Goal: Information Seeking & Learning: Find specific fact

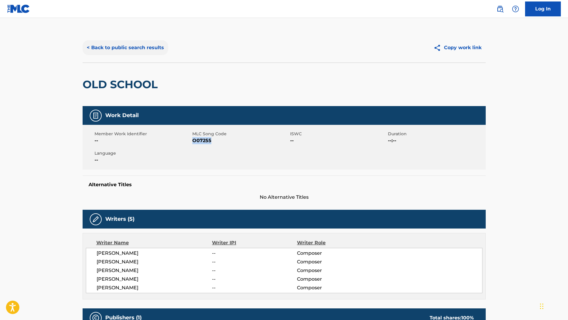
click at [136, 47] on button "< Back to public search results" at bounding box center [126, 47] width 86 height 15
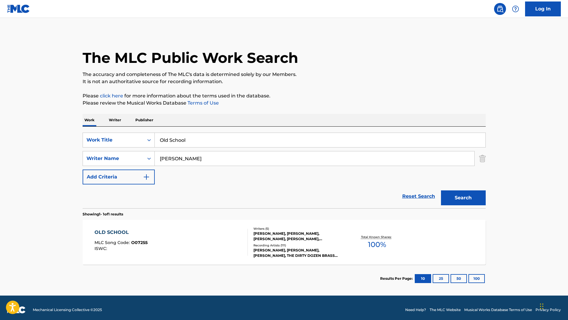
click at [212, 138] on input "Old School" at bounding box center [320, 140] width 330 height 14
drag, startPoint x: 212, startPoint y: 138, endPoint x: 122, endPoint y: 140, distance: 90.3
click at [122, 140] on div "SearchWithCriteria5e5849c8-d73b-42c5-a672-d661261ad10f Work Title Old School" at bounding box center [284, 140] width 403 height 15
paste input "Dead Dog In The Street"
type input "Dead Dog In The Street"
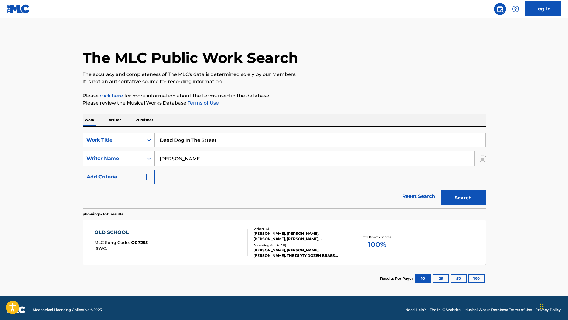
drag, startPoint x: 200, startPoint y: 157, endPoint x: 93, endPoint y: 161, distance: 106.4
click at [97, 162] on div "SearchWithCriteria41f70930-3756-4826-9b9e-c49a76b7cec2 Writer Name [PERSON_NAME]" at bounding box center [284, 158] width 403 height 15
click at [441, 190] on button "Search" at bounding box center [463, 197] width 45 height 15
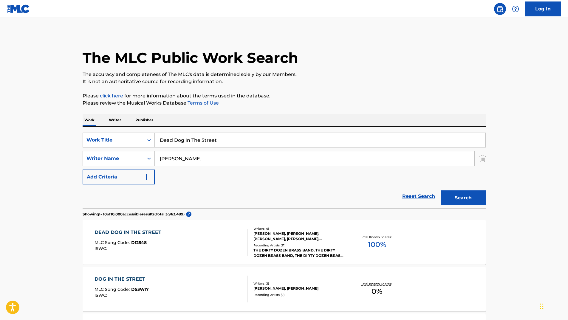
type input "[PERSON_NAME]"
click at [441, 190] on button "Search" at bounding box center [463, 197] width 45 height 15
click at [151, 231] on div "DEAD DOG IN THE STREET" at bounding box center [129, 232] width 70 height 7
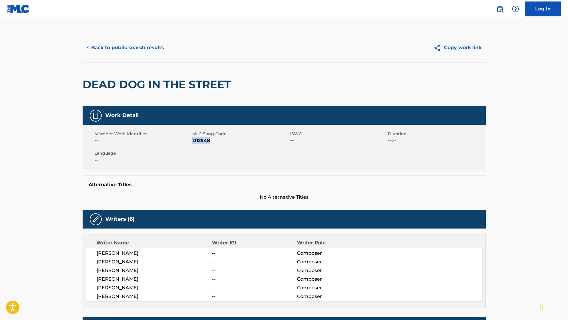
drag, startPoint x: 192, startPoint y: 140, endPoint x: 214, endPoint y: 142, distance: 21.8
click at [214, 142] on span "D12548" at bounding box center [240, 140] width 96 height 7
copy span "D12548"
click at [115, 47] on button "< Back to public search results" at bounding box center [126, 47] width 86 height 15
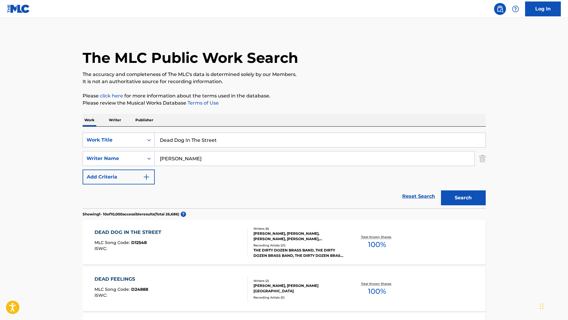
drag, startPoint x: 130, startPoint y: 134, endPoint x: 108, endPoint y: 133, distance: 21.8
click at [124, 134] on div "SearchWithCriteria5e5849c8-d73b-42c5-a672-d661261ad10f Work Title Dead Dog In T…" at bounding box center [284, 140] width 403 height 15
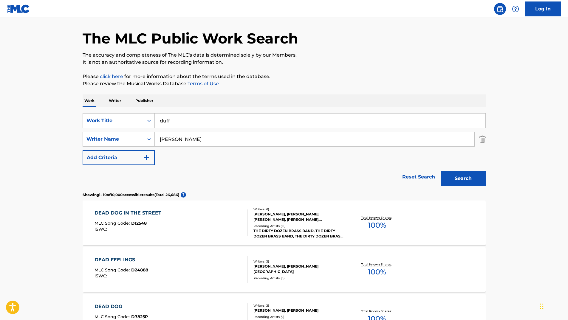
scroll to position [30, 0]
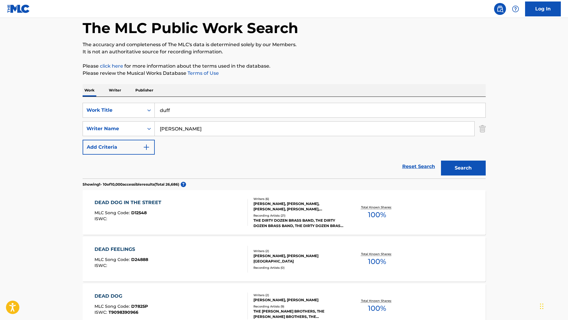
type input "duff"
drag, startPoint x: 201, startPoint y: 126, endPoint x: 130, endPoint y: 129, distance: 71.3
click at [139, 129] on div "SearchWithCriteria41f70930-3756-4826-9b9e-c49a76b7cec2 Writer Name [PERSON_NAME]" at bounding box center [284, 128] width 403 height 15
type input "[PERSON_NAME]"
click at [441, 161] on button "Search" at bounding box center [463, 168] width 45 height 15
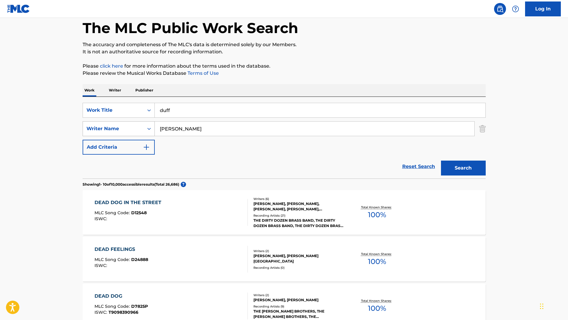
scroll to position [0, 0]
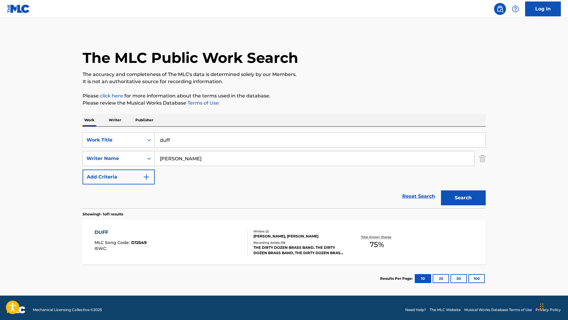
click at [98, 231] on div "DUFF" at bounding box center [120, 232] width 52 height 7
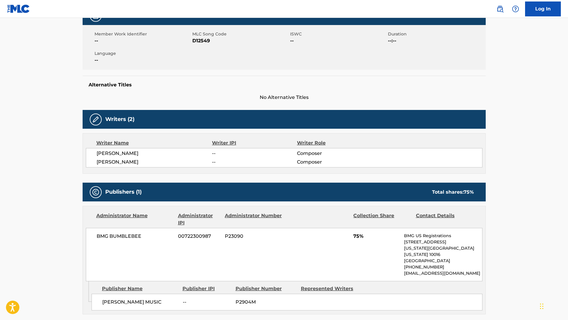
scroll to position [89, 0]
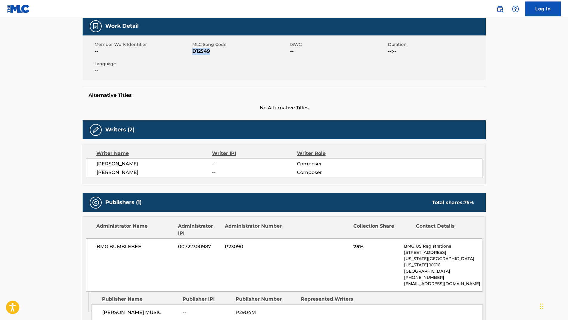
drag, startPoint x: 193, startPoint y: 51, endPoint x: 221, endPoint y: 51, distance: 28.3
click at [221, 51] on span "D12549" at bounding box center [240, 51] width 96 height 7
copy span "D12549"
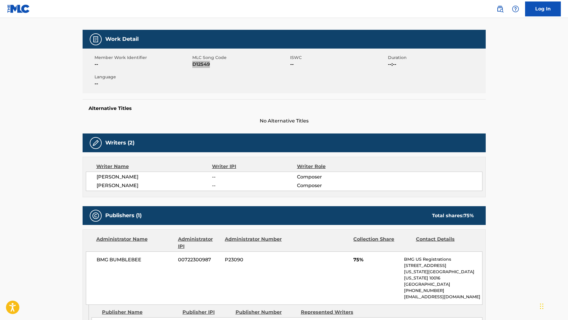
scroll to position [0, 0]
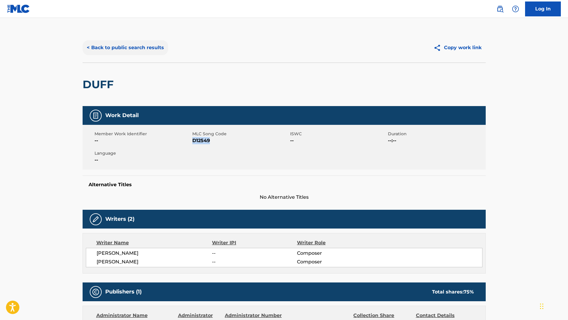
click at [114, 49] on button "< Back to public search results" at bounding box center [126, 47] width 86 height 15
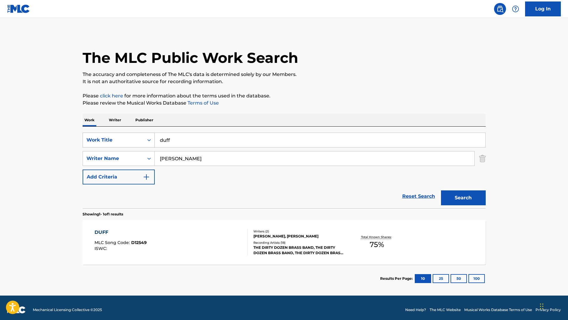
drag, startPoint x: 153, startPoint y: 139, endPoint x: 125, endPoint y: 139, distance: 27.4
click at [128, 139] on div "SearchWithCriteria5e5849c8-d73b-42c5-a672-d661261ad10f Work Title duff" at bounding box center [284, 140] width 403 height 15
type input "run [PERSON_NAME]"
drag, startPoint x: 206, startPoint y: 160, endPoint x: 104, endPoint y: 161, distance: 101.9
click at [174, 161] on input "[PERSON_NAME]" at bounding box center [314, 158] width 319 height 14
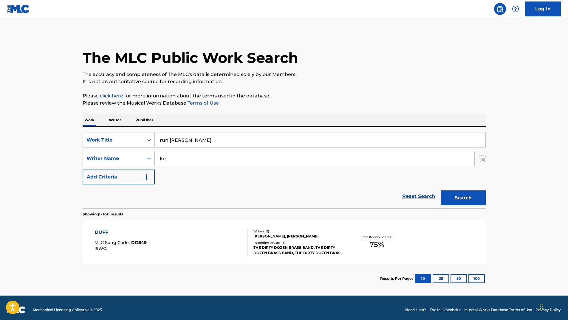
type input "k"
type input "[PERSON_NAME]"
click at [441, 190] on button "Search" at bounding box center [463, 197] width 45 height 15
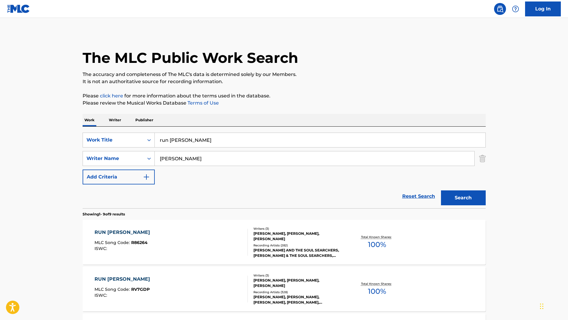
scroll to position [60, 0]
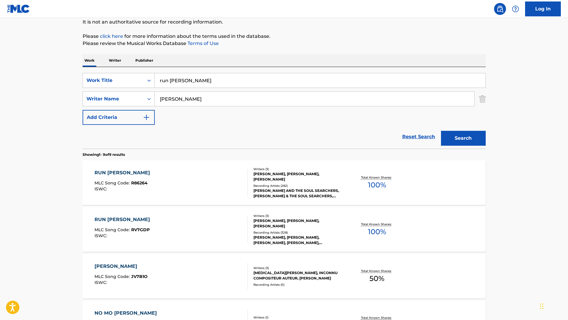
click at [112, 171] on div "RUN [PERSON_NAME]" at bounding box center [123, 172] width 58 height 7
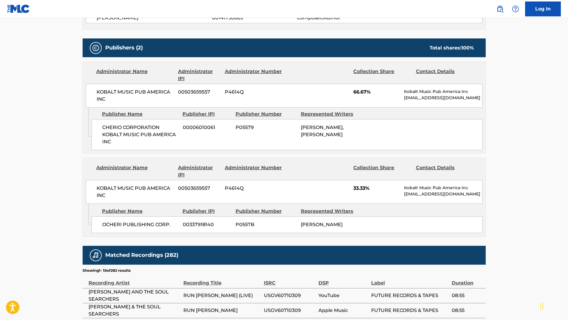
scroll to position [238, 0]
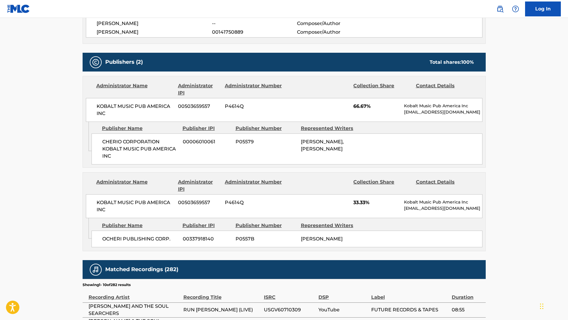
scroll to position [60, 0]
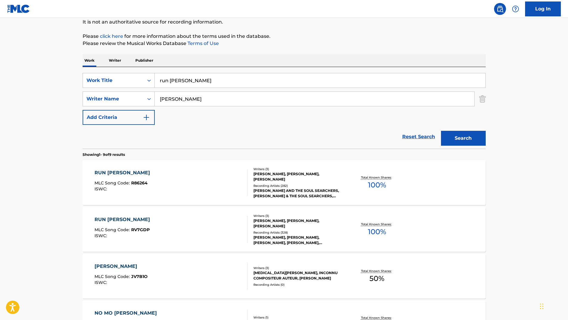
click at [114, 218] on div "RUN [PERSON_NAME]" at bounding box center [123, 219] width 58 height 7
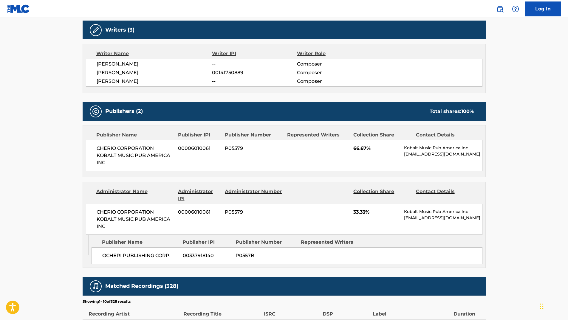
scroll to position [179, 0]
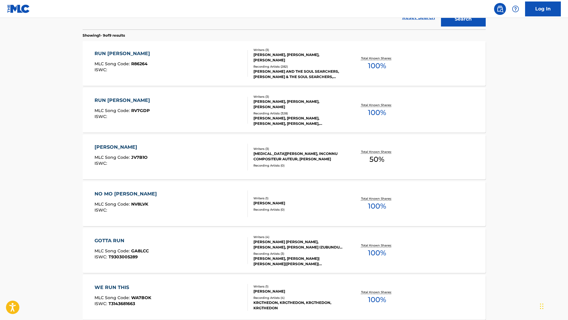
scroll to position [60, 0]
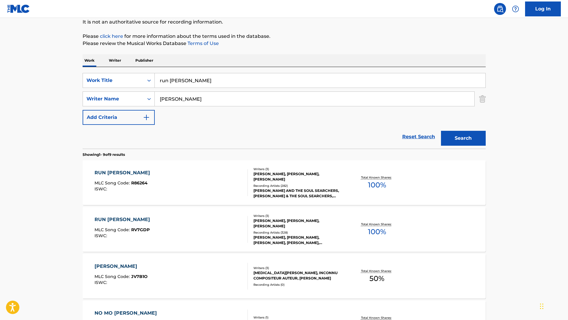
click at [108, 171] on div "RUN [PERSON_NAME]" at bounding box center [123, 172] width 58 height 7
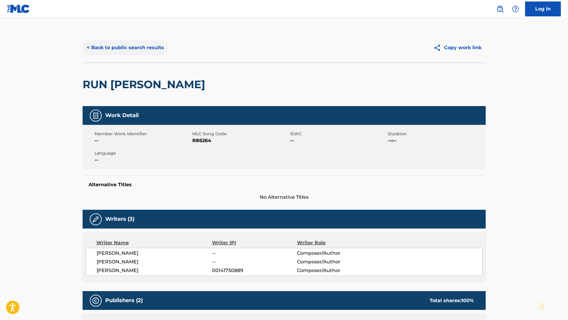
click at [132, 50] on button "< Back to public search results" at bounding box center [126, 47] width 86 height 15
drag, startPoint x: 191, startPoint y: 140, endPoint x: 215, endPoint y: 141, distance: 23.6
click at [215, 141] on div "Member Work Identifier -- MLC Song Code R86264 ISWC -- Duration --:-- Language …" at bounding box center [284, 147] width 403 height 45
click at [215, 141] on span "R86264" at bounding box center [240, 140] width 96 height 7
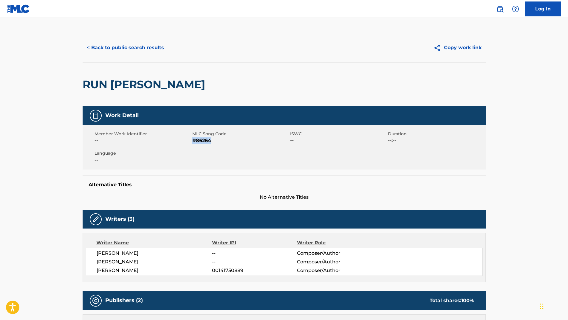
drag, startPoint x: 192, startPoint y: 141, endPoint x: 214, endPoint y: 142, distance: 21.5
click at [214, 142] on span "R86264" at bounding box center [240, 140] width 96 height 7
copy span "R86264"
click at [135, 44] on button "< Back to public search results" at bounding box center [126, 47] width 86 height 15
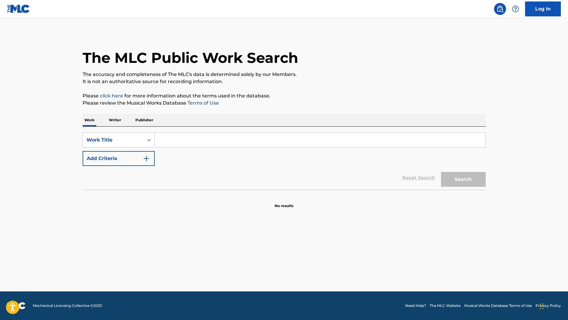
click at [173, 141] on input "Search Form" at bounding box center [320, 140] width 330 height 14
paste input "Unclean Waters"
type input "Unclean Waters"
click at [464, 179] on button "Search" at bounding box center [463, 179] width 45 height 15
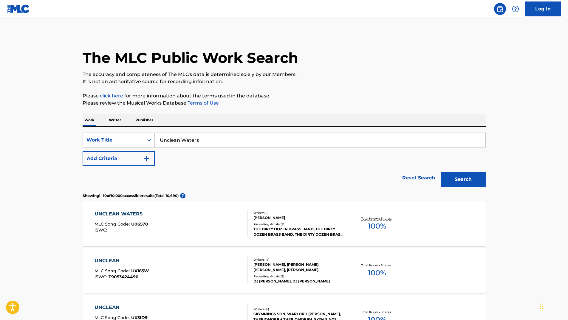
click at [134, 212] on div "UNCLEAN WATERS" at bounding box center [120, 213] width 53 height 7
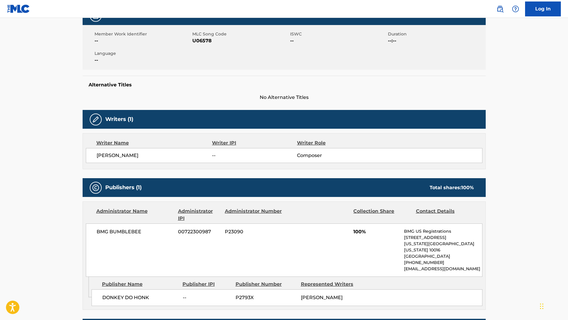
scroll to position [89, 0]
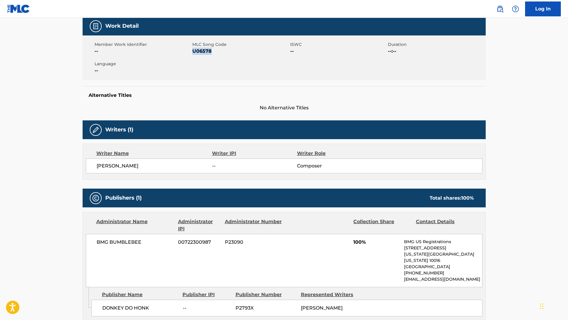
drag, startPoint x: 192, startPoint y: 51, endPoint x: 222, endPoint y: 51, distance: 29.8
click at [222, 51] on span "U06578" at bounding box center [240, 51] width 96 height 7
copy span "U06578"
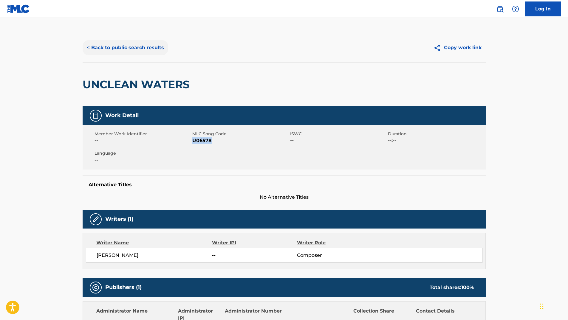
click at [92, 47] on button "< Back to public search results" at bounding box center [126, 47] width 86 height 15
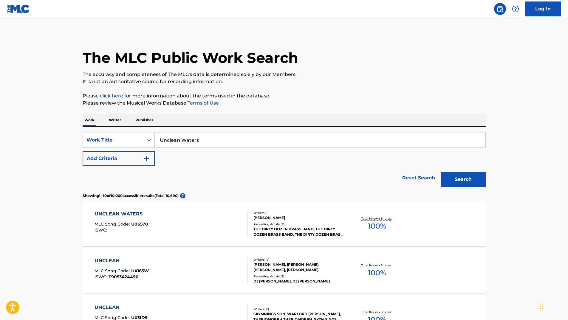
drag, startPoint x: 222, startPoint y: 139, endPoint x: 61, endPoint y: 131, distance: 160.9
click at [107, 134] on div "SearchWithCriteria5e5849c8-d73b-42c5-a672-d661261ad10f Work Title Unclean Waters" at bounding box center [284, 140] width 403 height 15
paste input "Walk This Line"
type input "Walk This Line"
click at [456, 184] on button "Search" at bounding box center [463, 179] width 45 height 15
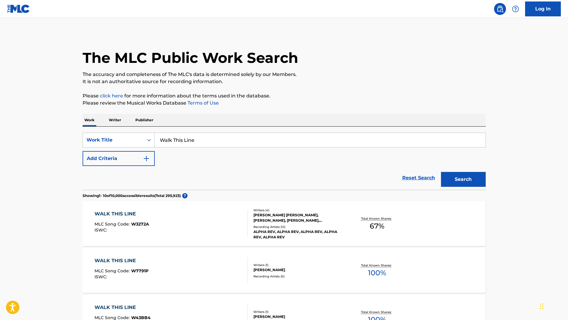
click at [124, 212] on div "WALK THIS LINE" at bounding box center [121, 213] width 55 height 7
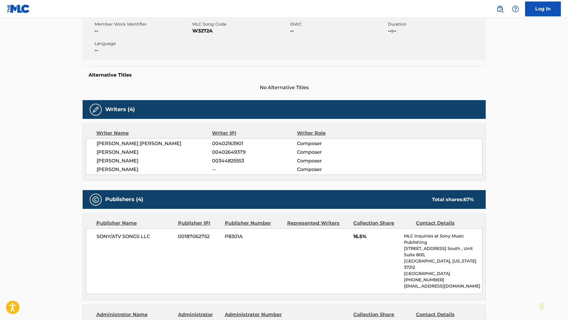
scroll to position [89, 0]
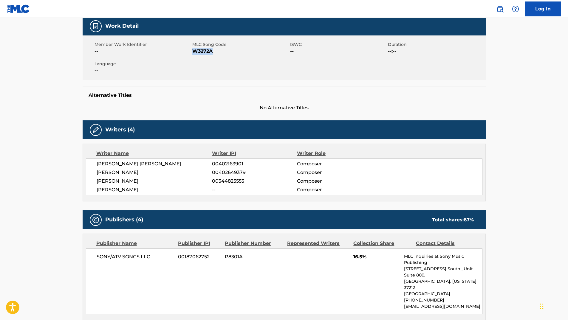
drag, startPoint x: 192, startPoint y: 52, endPoint x: 221, endPoint y: 52, distance: 28.0
click at [221, 52] on span "W3272A" at bounding box center [240, 51] width 96 height 7
copy span "W3272A"
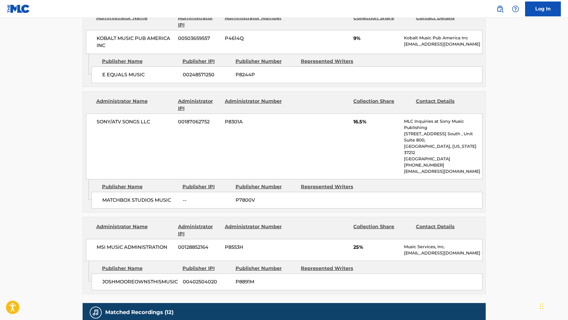
scroll to position [447, 0]
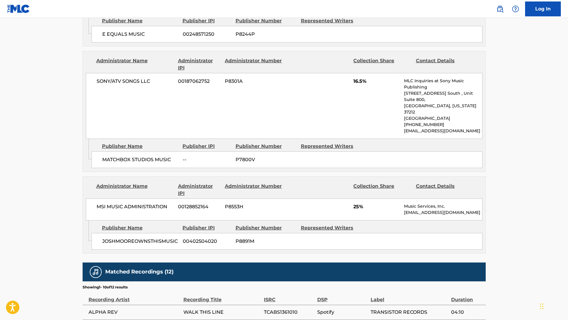
drag, startPoint x: 339, startPoint y: 96, endPoint x: 284, endPoint y: 90, distance: 55.4
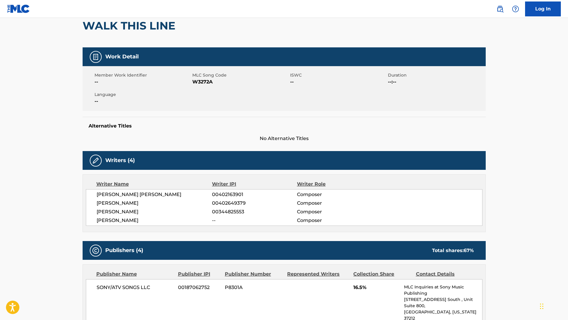
scroll to position [0, 0]
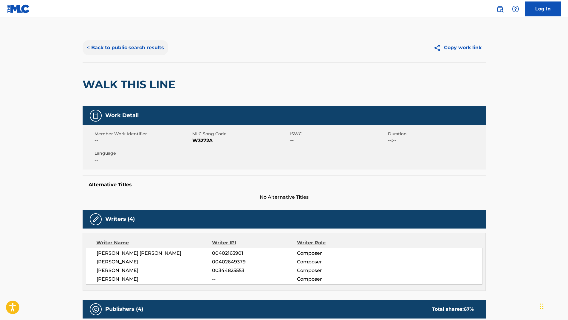
click at [139, 45] on button "< Back to public search results" at bounding box center [126, 47] width 86 height 15
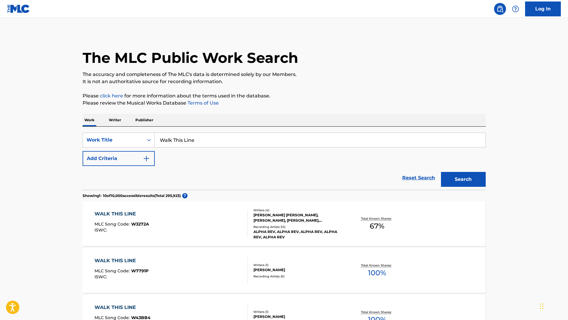
drag, startPoint x: 208, startPoint y: 146, endPoint x: 206, endPoint y: 142, distance: 4.3
click at [207, 143] on input "Walk This Line" at bounding box center [320, 140] width 330 height 14
drag, startPoint x: 206, startPoint y: 142, endPoint x: 146, endPoint y: 137, distance: 60.1
click at [146, 137] on div "SearchWithCriteria5e5849c8-d73b-42c5-a672-d661261ad10f Work Title Walk This Line" at bounding box center [284, 140] width 403 height 15
paste input "[PERSON_NAME]"
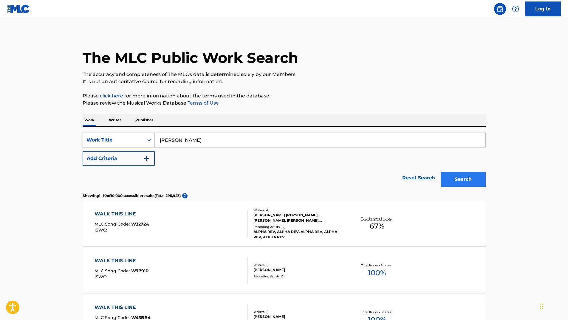
type input "[PERSON_NAME]"
click at [462, 181] on button "Search" at bounding box center [463, 179] width 45 height 15
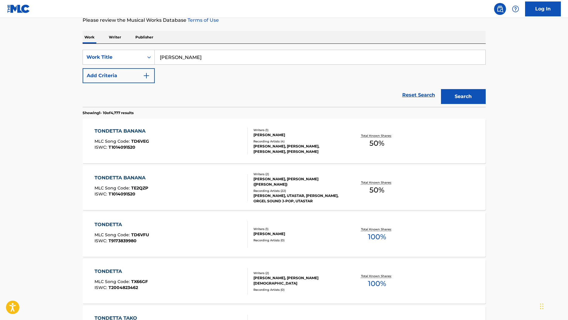
scroll to position [89, 0]
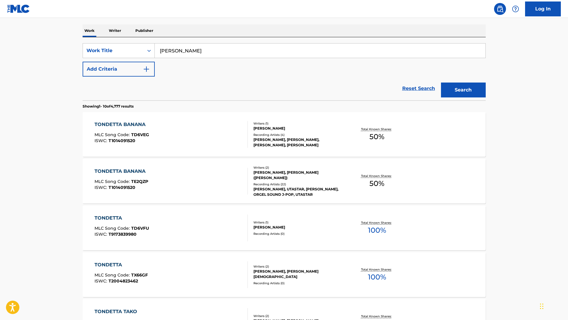
click at [108, 173] on div "TONDETTA BANANA" at bounding box center [121, 171] width 54 height 7
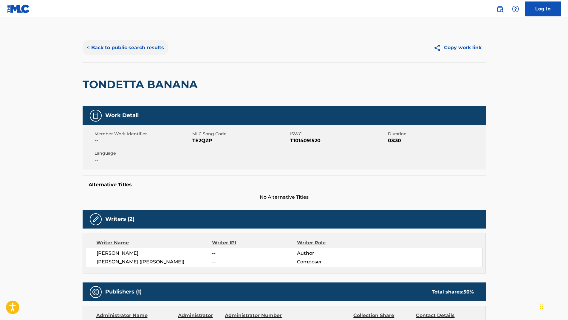
click at [142, 46] on button "< Back to public search results" at bounding box center [126, 47] width 86 height 15
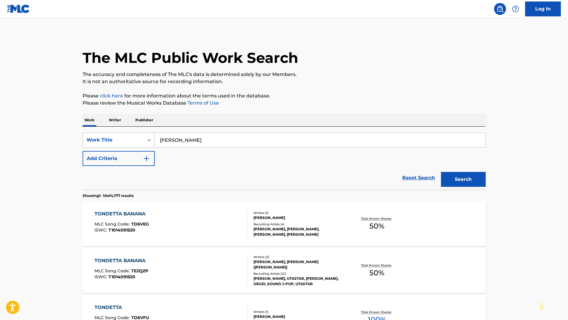
scroll to position [89, 0]
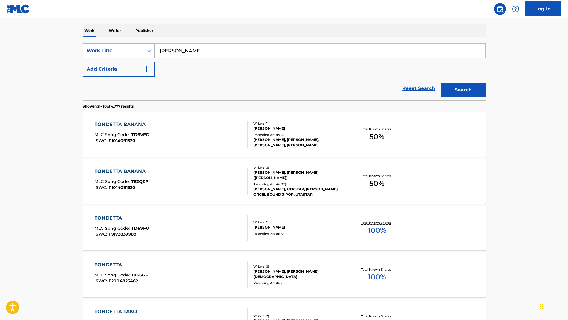
drag, startPoint x: 232, startPoint y: 49, endPoint x: 110, endPoint y: 46, distance: 122.8
click at [112, 46] on div "SearchWithCriteria5e5849c8-d73b-42c5-a672-d661261ad10f Work Title Tondetta Bana…" at bounding box center [284, 50] width 403 height 15
paste input "HE LEAPING BANANA"
type input "THE LEAPING BANANA"
click at [463, 91] on button "Search" at bounding box center [463, 90] width 45 height 15
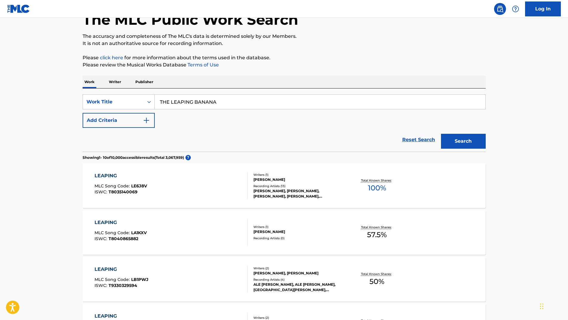
scroll to position [0, 0]
